Goal: Task Accomplishment & Management: Manage account settings

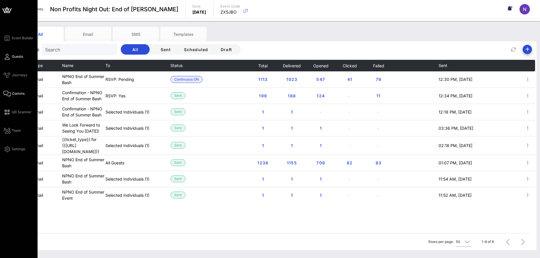
click at [10, 57] on link "Guests" at bounding box center [13, 56] width 20 height 7
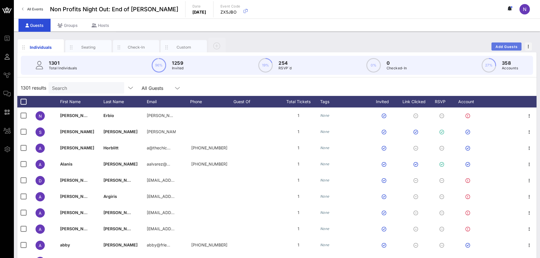
click at [497, 45] on span "Add Guests" at bounding box center [507, 47] width 23 height 4
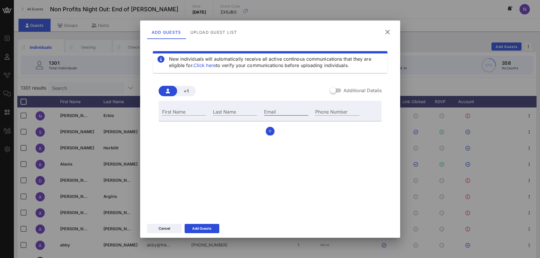
click at [281, 109] on input "Email" at bounding box center [286, 112] width 44 height 8
paste input "[PERSON_NAME][EMAIL_ADDRESS]"
type input "[PERSON_NAME][EMAIL_ADDRESS]"
click at [182, 111] on input "First Name" at bounding box center [184, 112] width 44 height 8
click at [179, 114] on div "First Name" at bounding box center [184, 112] width 44 height 8
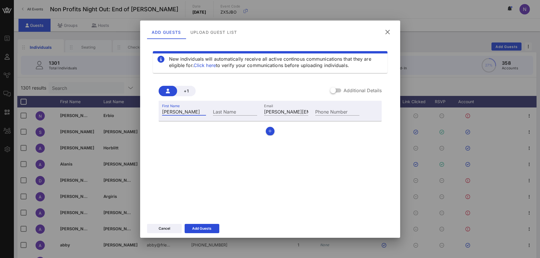
type input "[PERSON_NAME]"
type input "Tyagi"
click at [195, 225] on button "Add Guests" at bounding box center [202, 228] width 35 height 9
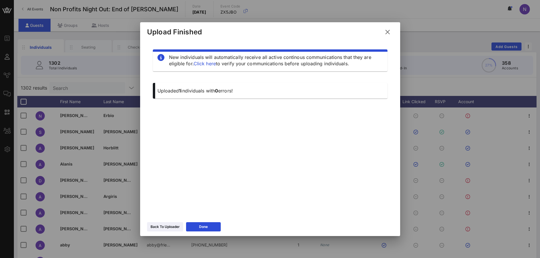
click at [390, 33] on icon at bounding box center [388, 32] width 10 height 10
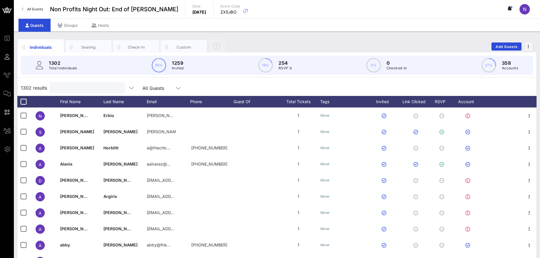
click at [92, 90] on input "text" at bounding box center [87, 88] width 68 height 8
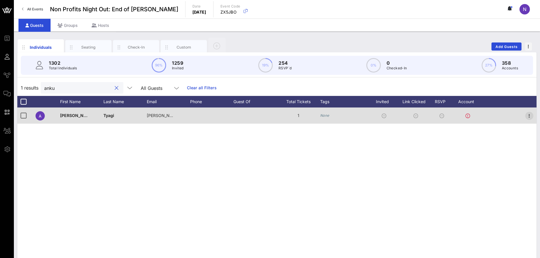
type input "anku"
click at [529, 117] on icon "button" at bounding box center [529, 115] width 7 height 7
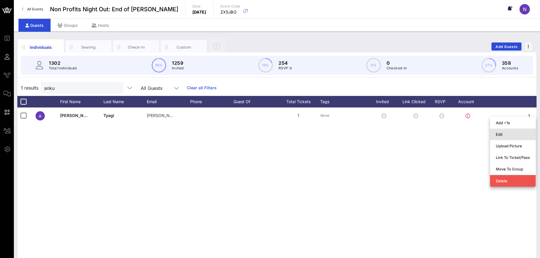
click at [509, 136] on div "Edit" at bounding box center [513, 134] width 34 height 5
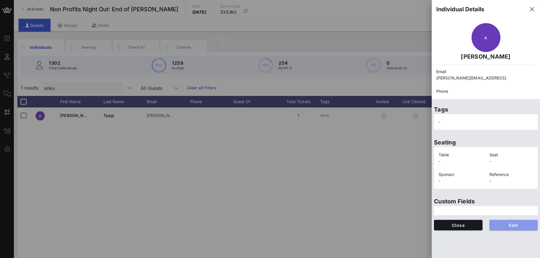
click at [515, 227] on span "Edit" at bounding box center [514, 225] width 39 height 5
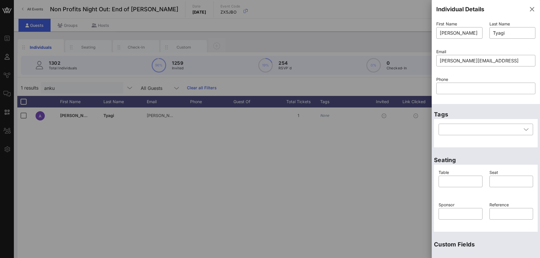
scroll to position [77, 0]
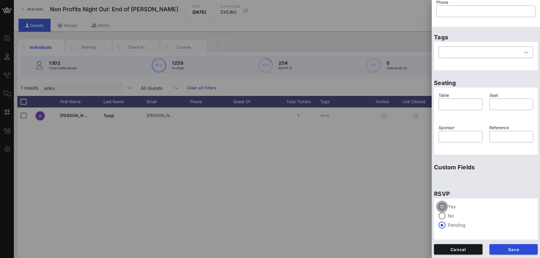
click at [444, 205] on div at bounding box center [443, 207] width 10 height 10
click at [504, 252] on button "Save" at bounding box center [514, 249] width 49 height 10
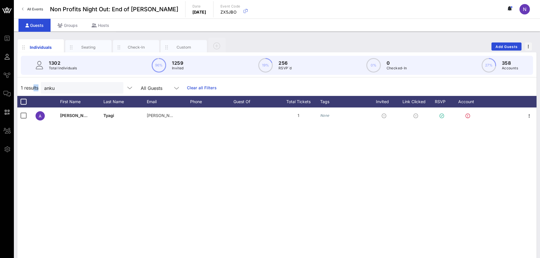
drag, startPoint x: 64, startPoint y: 94, endPoint x: 32, endPoint y: 88, distance: 32.3
click at [32, 88] on div "1 results anku All Guests Clear all Filters" at bounding box center [277, 88] width 520 height 16
drag, startPoint x: 77, startPoint y: 90, endPoint x: -15, endPoint y: 78, distance: 92.7
click at [44, 84] on input "anku" at bounding box center [78, 88] width 68 height 8
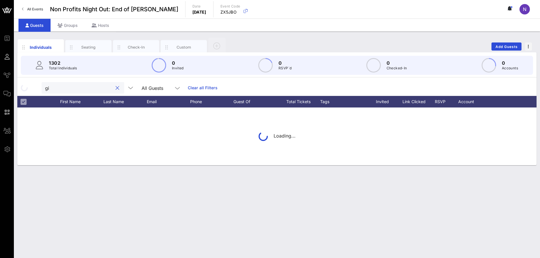
type input "g"
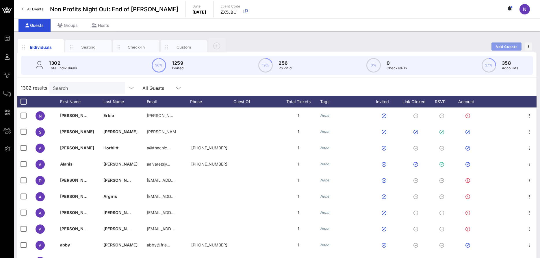
click at [497, 44] on button "Add Guests" at bounding box center [507, 47] width 30 height 8
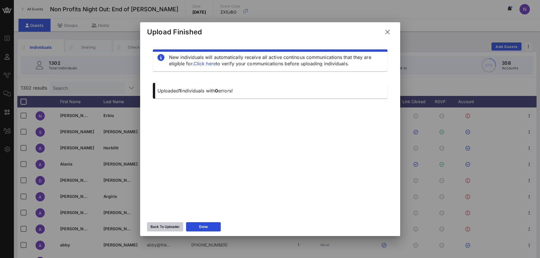
click at [164, 226] on icon at bounding box center [165, 226] width 5 height 5
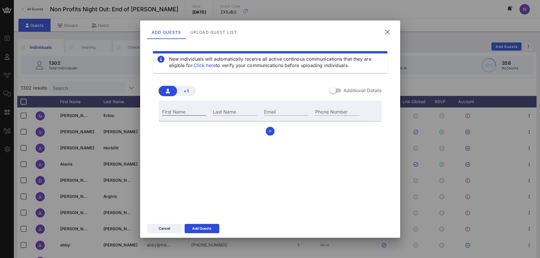
click at [182, 115] on input "First Name" at bounding box center [184, 112] width 44 height 8
type input "[PERSON_NAME]"
click at [229, 107] on div "Last Name" at bounding box center [235, 111] width 51 height 16
click at [227, 111] on input "Last Name" at bounding box center [235, 112] width 44 height 8
type input "[PERSON_NAME]"
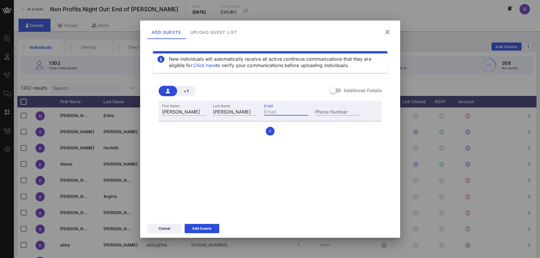
click at [292, 112] on input "Email" at bounding box center [286, 112] width 44 height 8
paste input "[EMAIL_ADDRESS][DOMAIN_NAME]"
type input "[EMAIL_ADDRESS][DOMAIN_NAME]"
click at [204, 230] on button "Add Guests" at bounding box center [202, 228] width 35 height 9
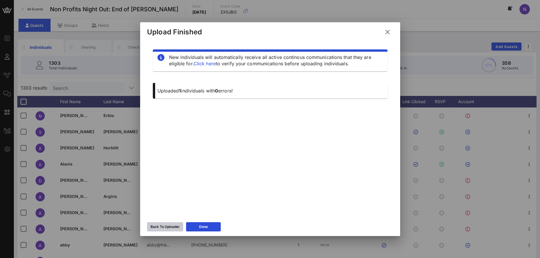
click at [168, 225] on div "Back To Uploader" at bounding box center [165, 227] width 29 height 6
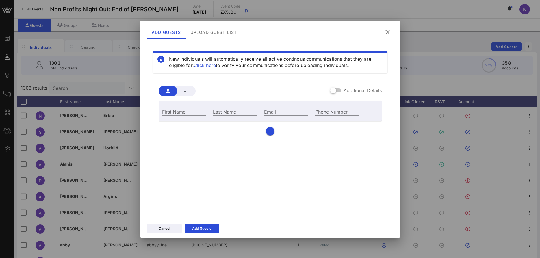
click at [387, 29] on icon at bounding box center [387, 32] width 9 height 8
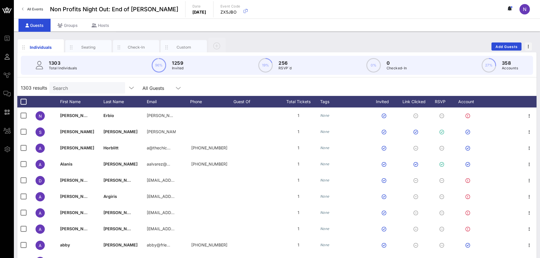
click at [60, 86] on input "Search" at bounding box center [87, 88] width 68 height 8
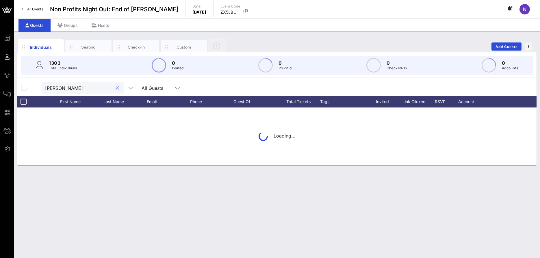
type input "[PERSON_NAME]"
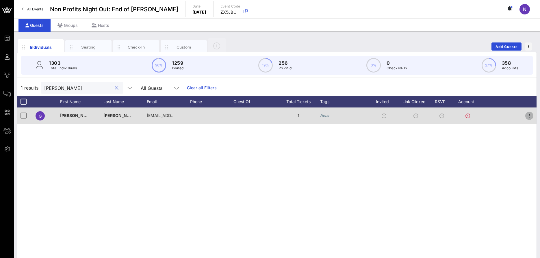
click at [530, 117] on icon "button" at bounding box center [529, 115] width 7 height 7
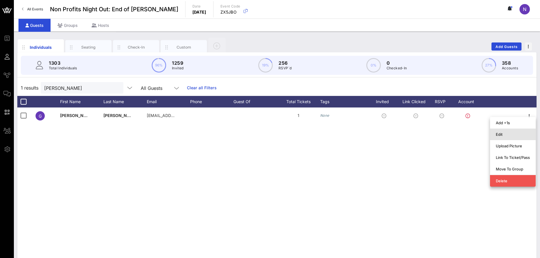
click at [509, 136] on div "Edit" at bounding box center [513, 134] width 34 height 5
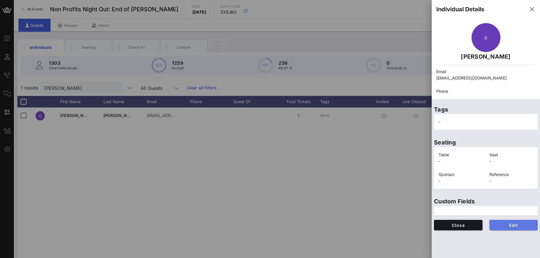
click at [503, 226] on span "Edit" at bounding box center [514, 225] width 39 height 5
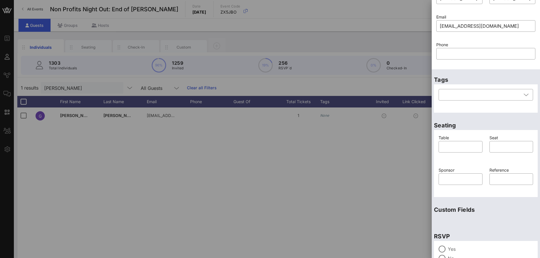
scroll to position [77, 0]
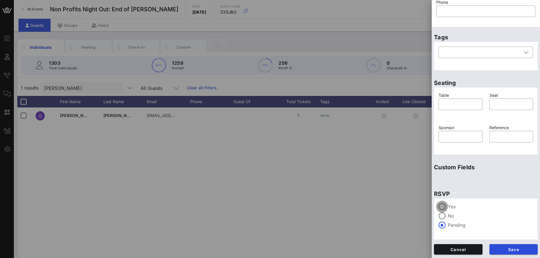
click at [442, 206] on div at bounding box center [443, 207] width 10 height 10
click at [503, 249] on span "Save" at bounding box center [514, 249] width 39 height 5
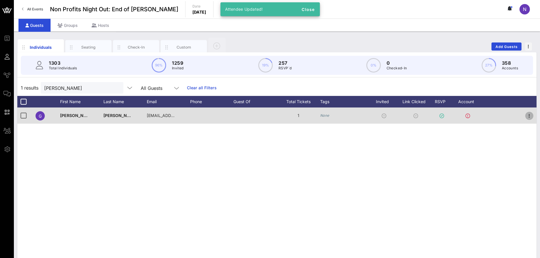
click at [530, 114] on icon "button" at bounding box center [529, 115] width 7 height 7
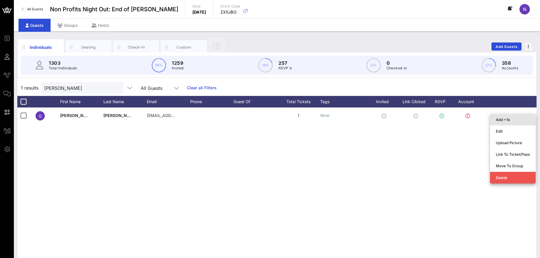
click at [502, 121] on div "Add +1s" at bounding box center [513, 119] width 34 height 5
type input "Guest Of"
type input "[PERSON_NAME]"
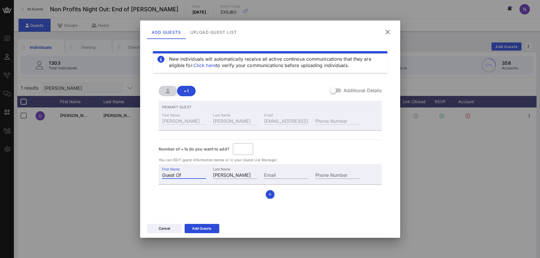
drag, startPoint x: 200, startPoint y: 175, endPoint x: -15, endPoint y: 151, distance: 215.7
drag, startPoint x: 192, startPoint y: 177, endPoint x: 60, endPoint y: 179, distance: 132.5
click at [162, 179] on input "Guest Of" at bounding box center [184, 175] width 44 height 8
type input "Bervin"
type input "[PERSON_NAME]"
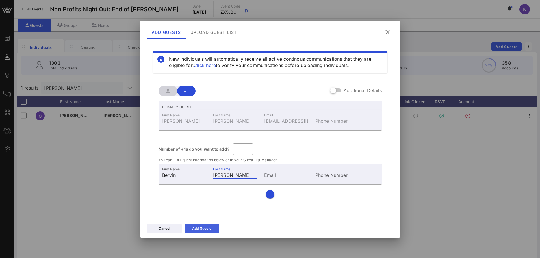
click at [206, 227] on div "Add Guests" at bounding box center [201, 229] width 19 height 6
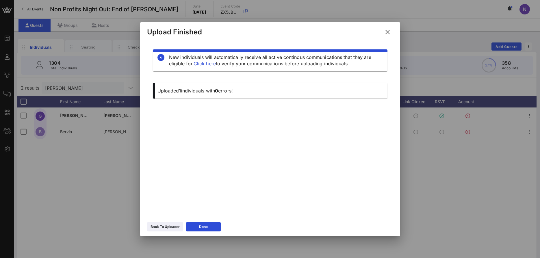
click at [386, 31] on icon at bounding box center [388, 31] width 10 height 9
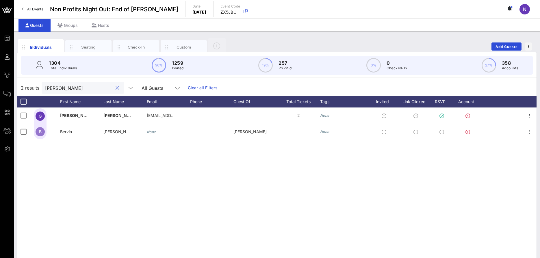
drag, startPoint x: 73, startPoint y: 85, endPoint x: -15, endPoint y: 80, distance: 88.4
click at [45, 84] on input "[PERSON_NAME]" at bounding box center [79, 88] width 68 height 8
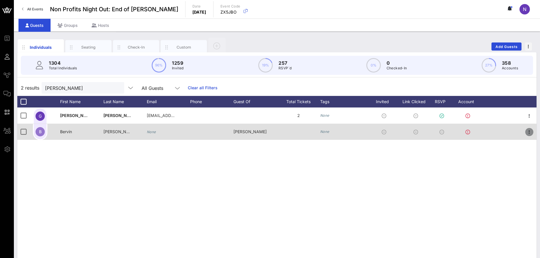
click at [529, 131] on icon "button" at bounding box center [529, 132] width 7 height 7
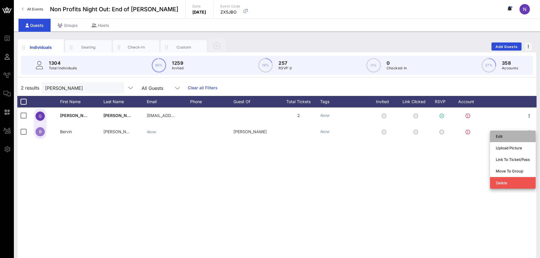
click at [508, 140] on div "Edit" at bounding box center [513, 136] width 34 height 9
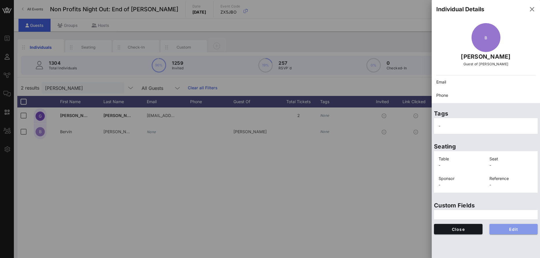
click at [505, 227] on span "Edit" at bounding box center [514, 229] width 39 height 5
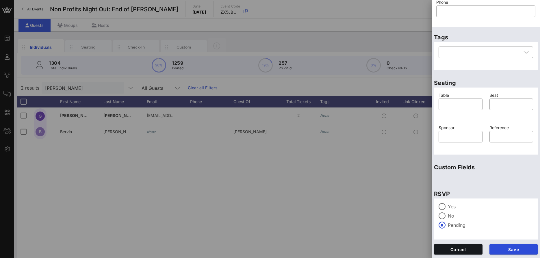
click at [454, 206] on label "Yes" at bounding box center [490, 207] width 85 height 6
click at [512, 251] on span "Save" at bounding box center [514, 249] width 39 height 5
